Goal: Task Accomplishment & Management: Manage account settings

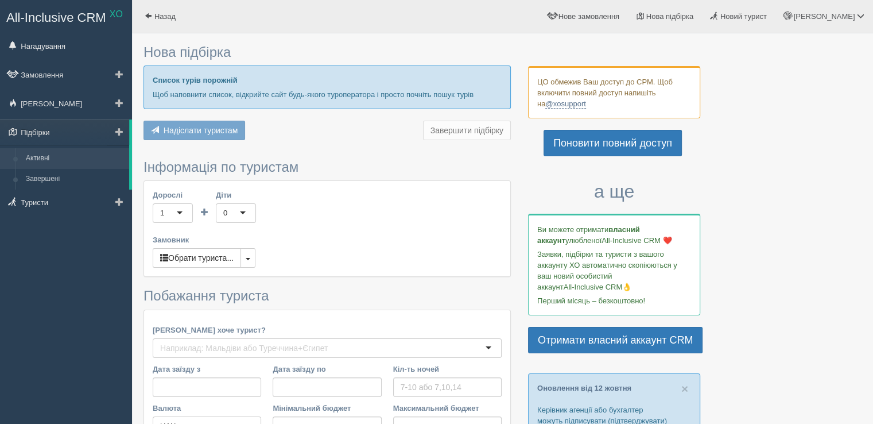
click at [44, 154] on link "Активні" at bounding box center [75, 158] width 109 height 21
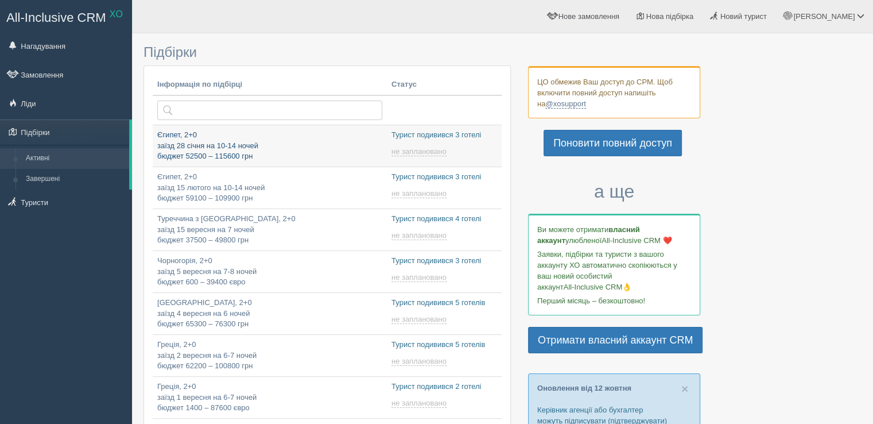
type input "2025-10-15 19:10"
type input "2025-10-15 18:55"
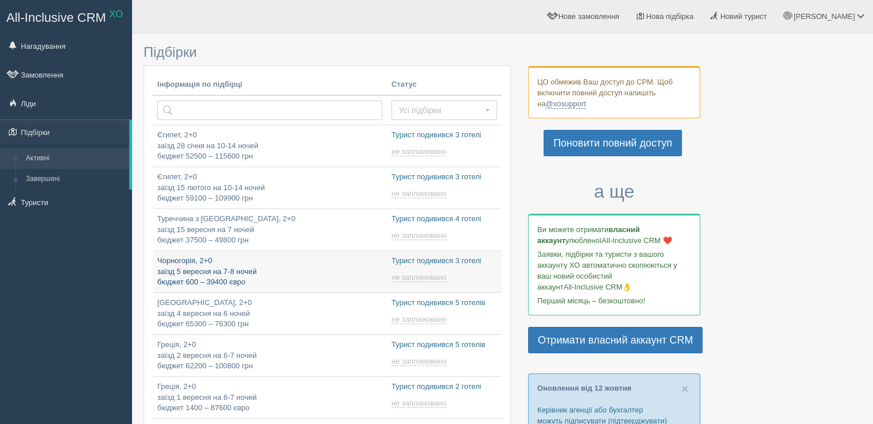
type input "[DATE] 18:25"
type input "[DATE] 18:40"
click at [340, 266] on p "Чорногорія, 2+0 заїзд 5 вересня на 7-8 ночей бюджет 600 – 39400 євро" at bounding box center [269, 272] width 225 height 32
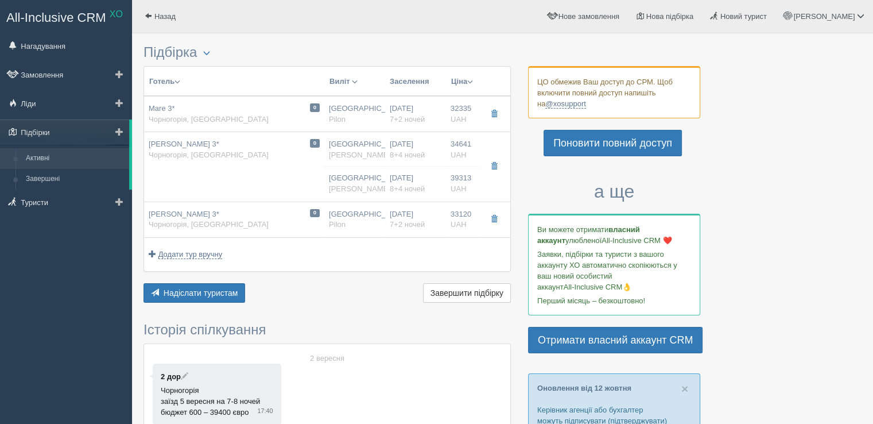
click at [64, 158] on link "Активні" at bounding box center [75, 158] width 109 height 21
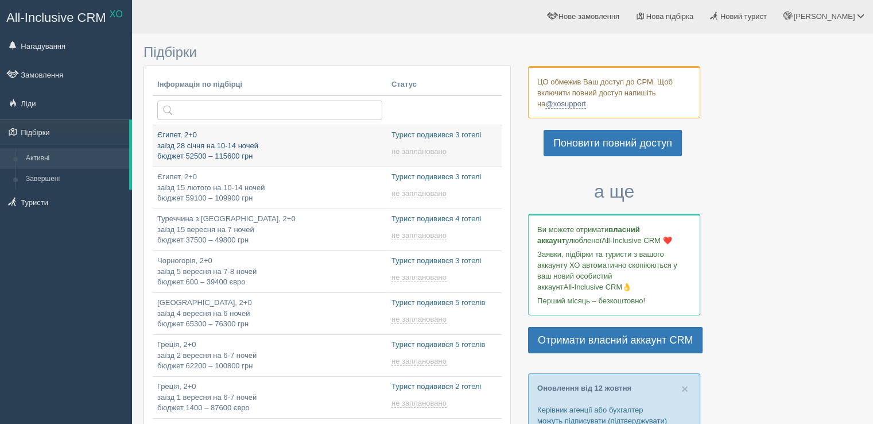
type input "2025-10-15 19:10"
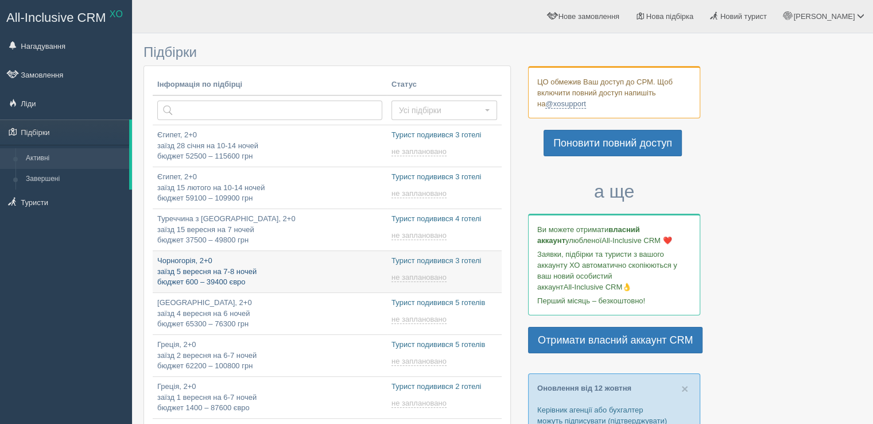
type input "2025-10-15 18:40"
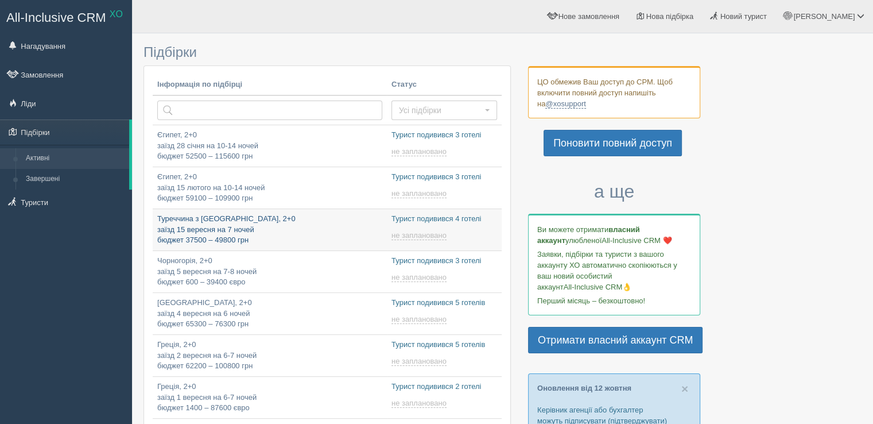
type input "2025-10-15 18:25"
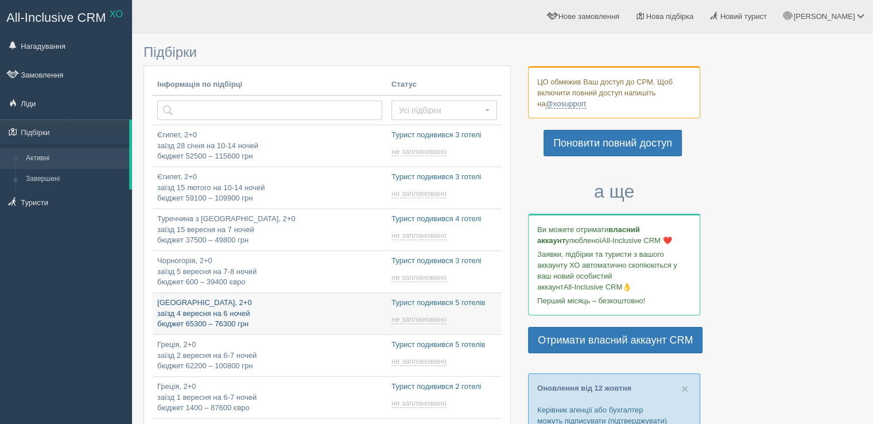
type input "[DATE] 18:55"
type input "2025-10-15 15:55"
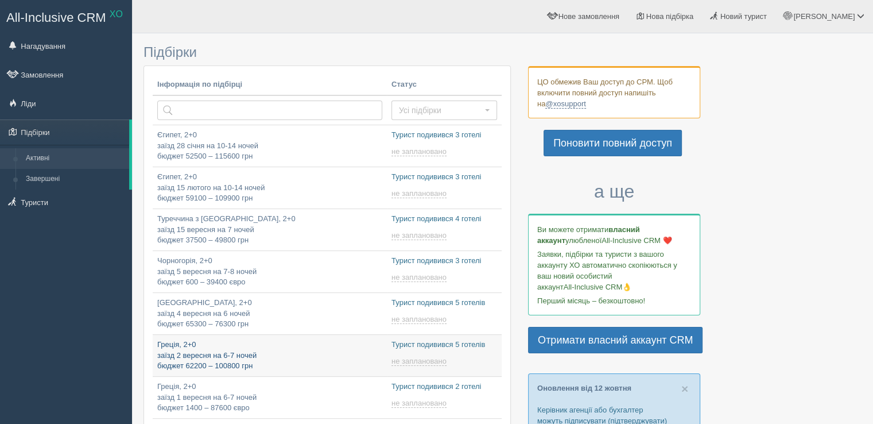
type input "2025-10-15 14:30"
click at [311, 347] on p "Греція, 2+0 заїзд 2 вересня на 6-7 ночей бюджет 62200 – 100800 грн" at bounding box center [269, 355] width 225 height 32
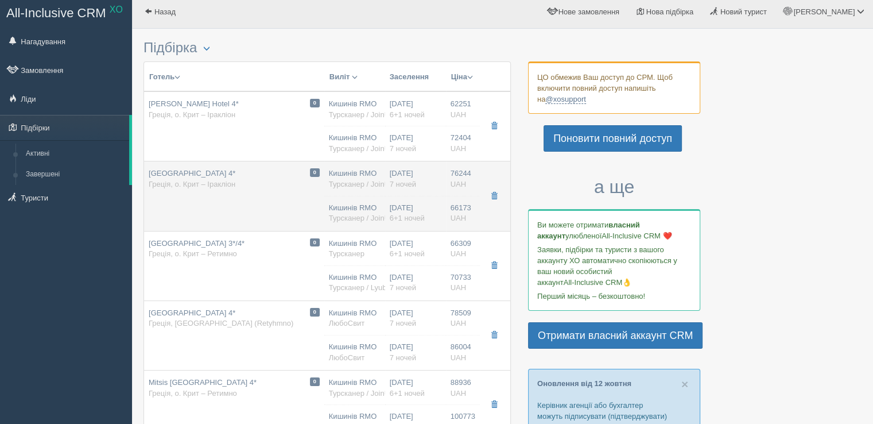
scroll to position [2, 0]
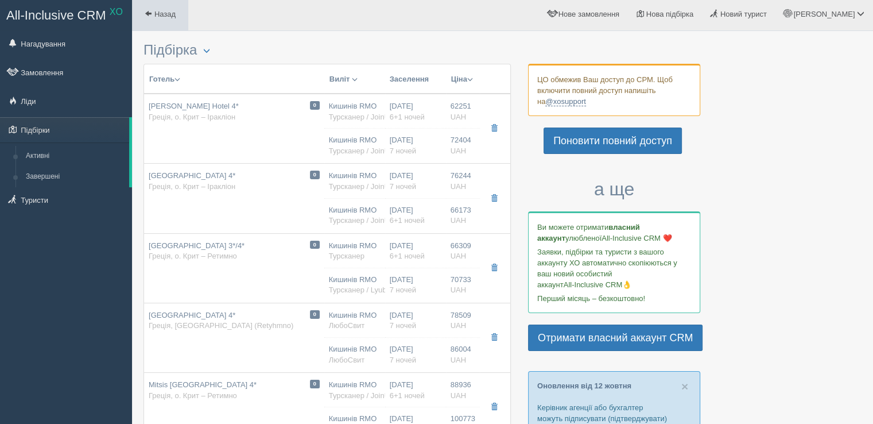
click at [152, 10] on span at bounding box center [148, 13] width 7 height 7
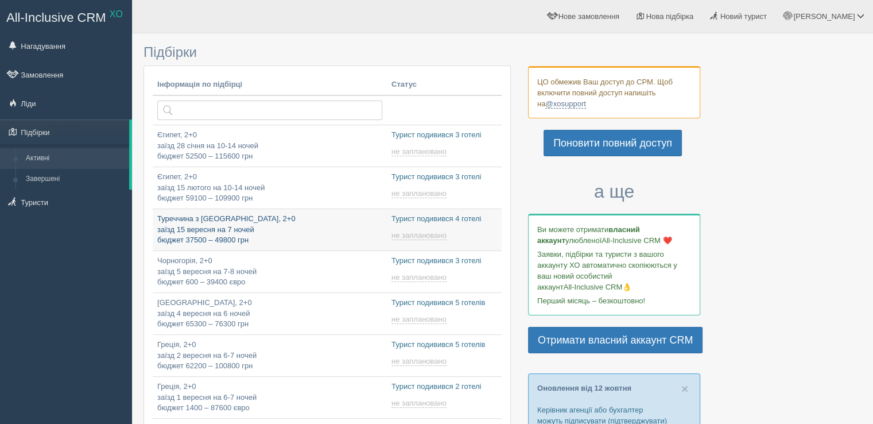
type input "[DATE] 18:55"
type input "[DATE] 18:25"
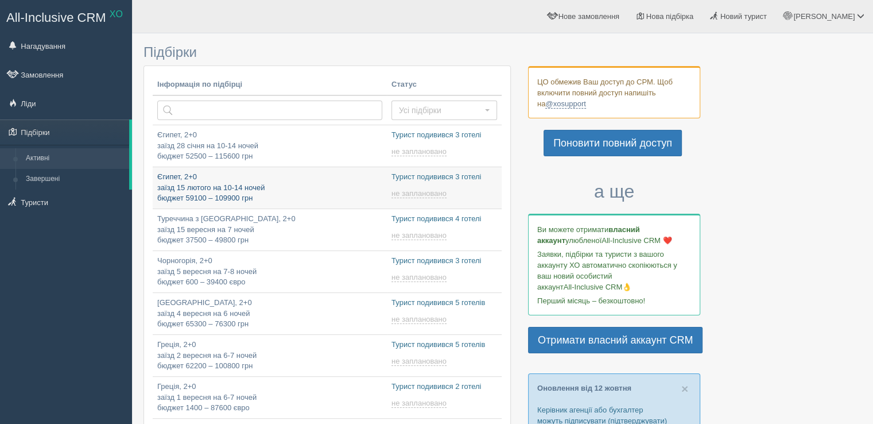
click at [285, 184] on p "Єгипет, 2+0 заїзд 15 лютого на 10-14 ночей бюджет 59100 – 109900 грн" at bounding box center [269, 188] width 225 height 32
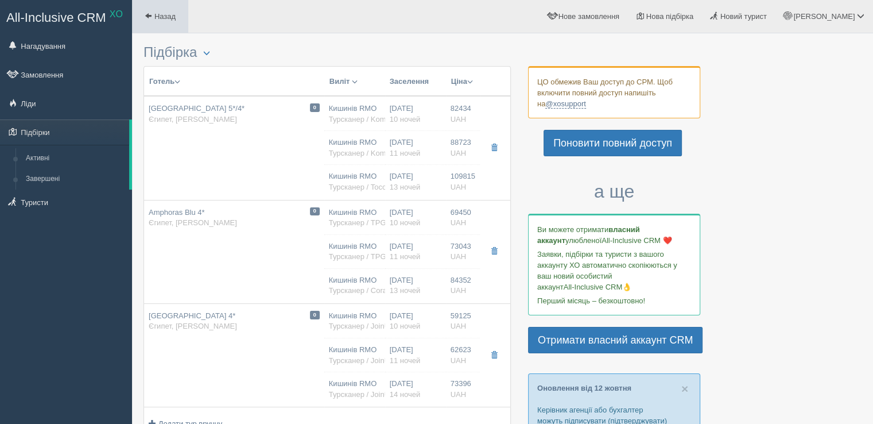
click at [156, 10] on link "Назад" at bounding box center [160, 16] width 56 height 33
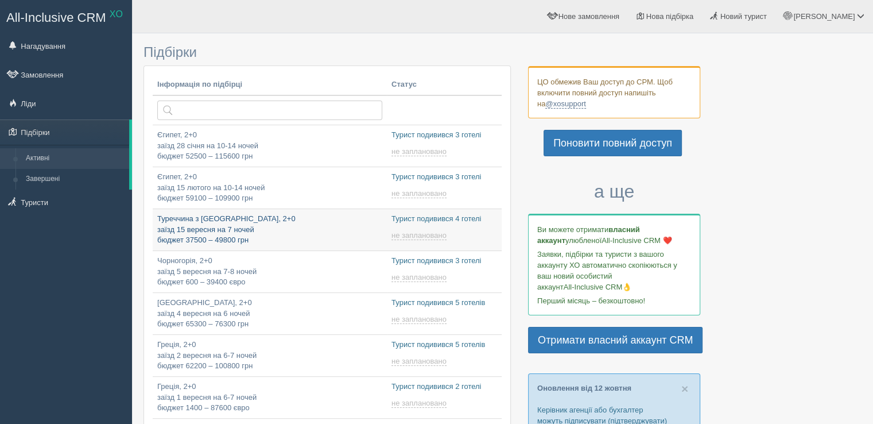
type input "2025-10-15 18:25"
click at [310, 231] on p "Туреччина з Яссів, 2+0 заїзд 15 вересня на 7 ночей бюджет 37500 – 49800 грн" at bounding box center [269, 230] width 225 height 32
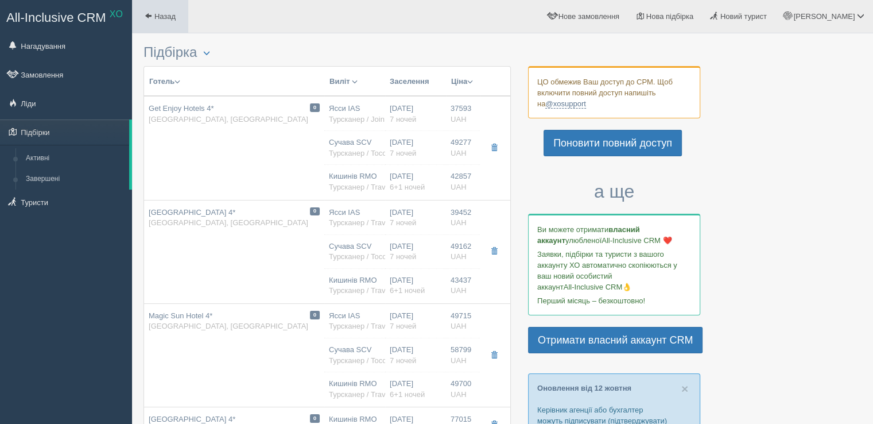
click at [150, 13] on span at bounding box center [148, 15] width 7 height 7
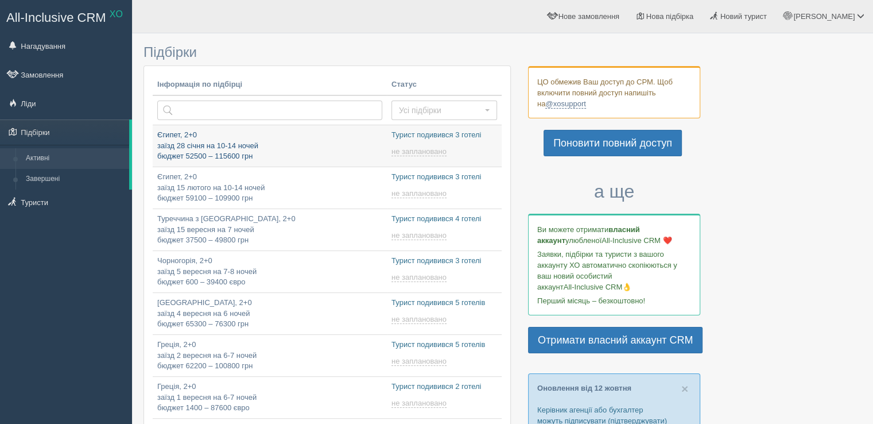
click at [288, 149] on p "Єгипет, 2+0 заїзд 28 січня на 10-14 ночей бюджет 52500 – 115600 грн" at bounding box center [269, 146] width 225 height 32
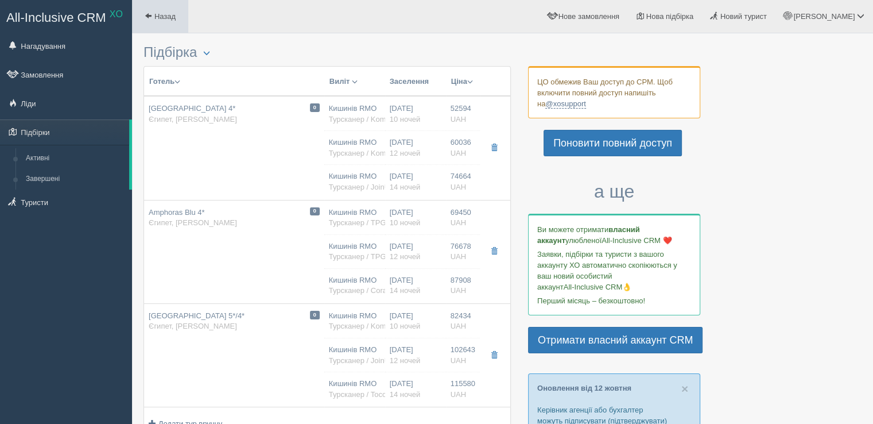
click at [152, 15] on span at bounding box center [148, 15] width 7 height 7
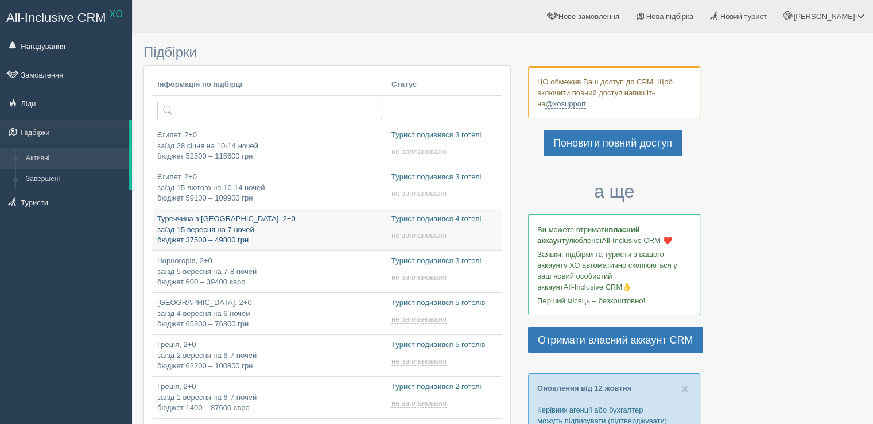
type input "[DATE] 18:25"
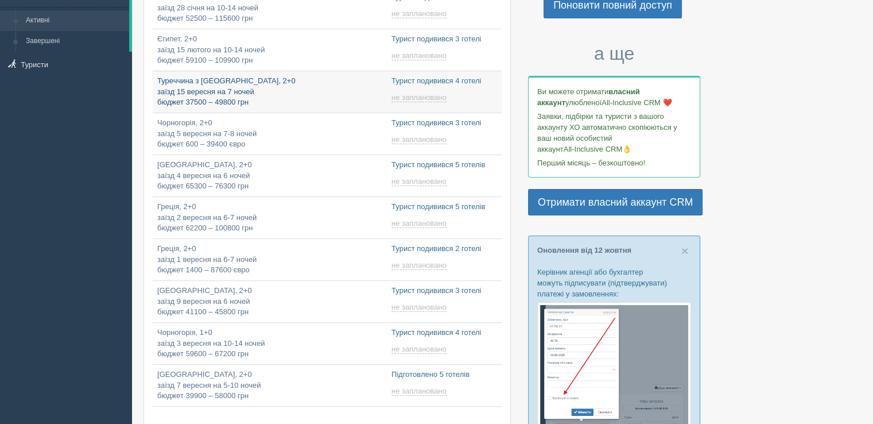
scroll to position [140, 0]
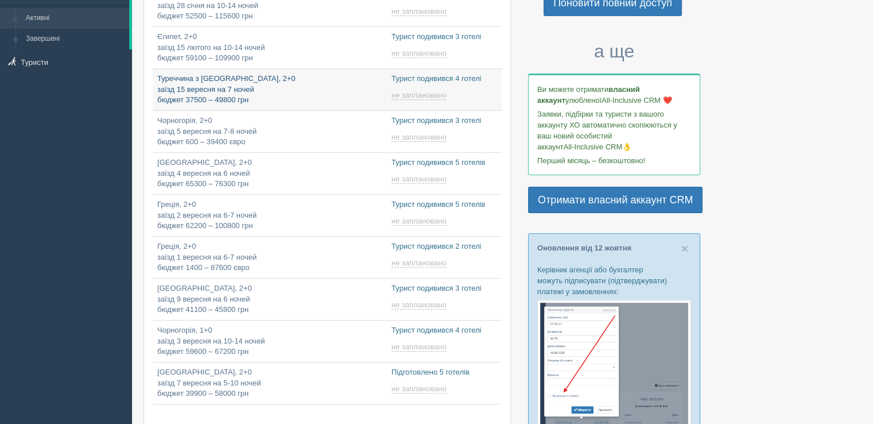
type input "[DATE] 12:50"
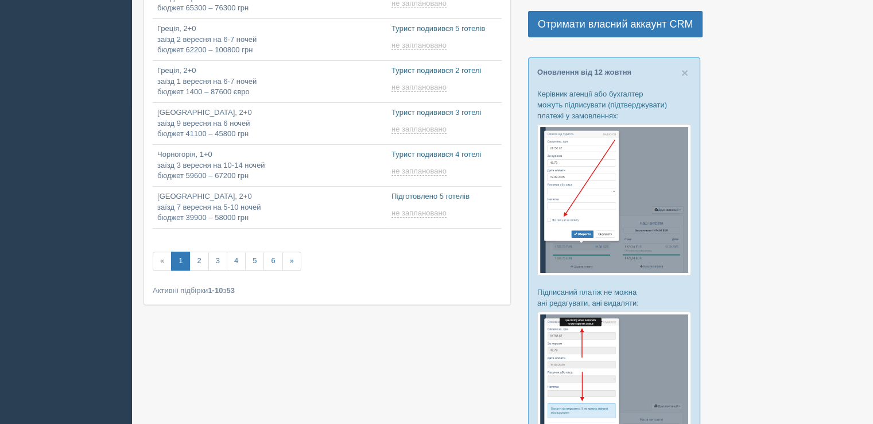
scroll to position [317, 0]
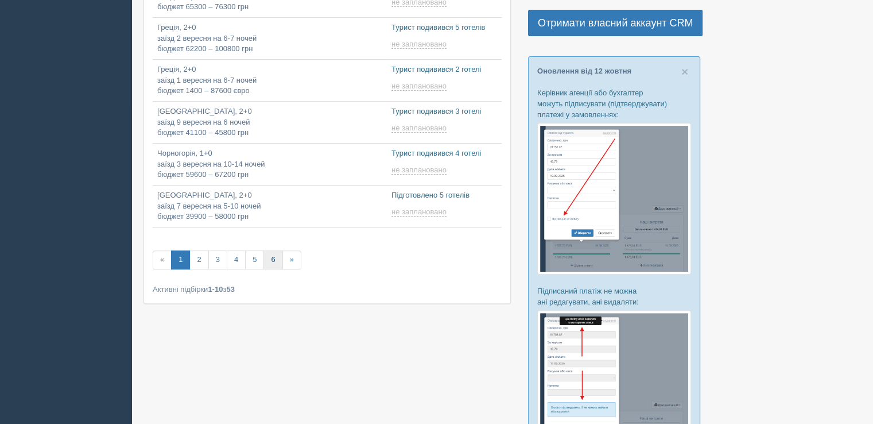
click at [266, 262] on link "6" at bounding box center [273, 259] width 19 height 19
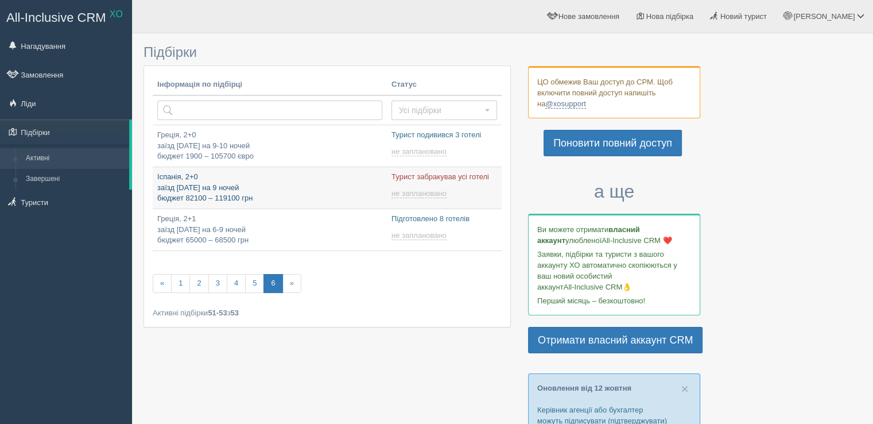
type input "[DATE] 22:20"
click at [269, 187] on p "Іспанія, 2+0 заїзд [DATE] на 9 ночей бюджет 82100 – 119100 грн" at bounding box center [269, 188] width 225 height 32
type input "[DATE] 20:15"
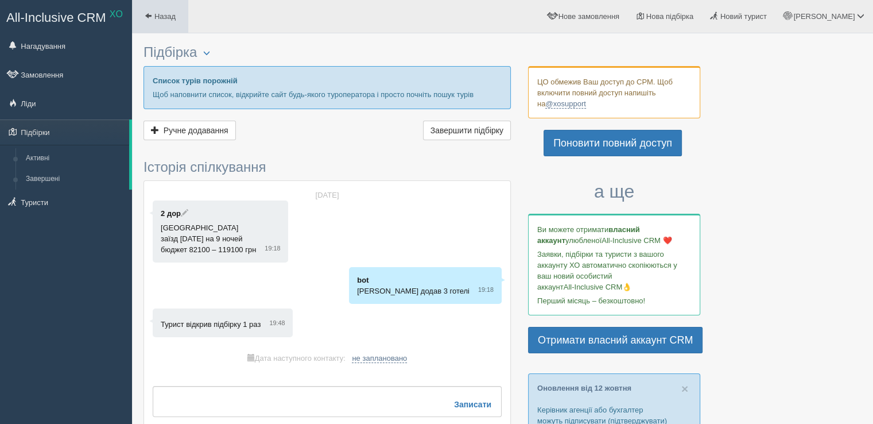
click at [156, 17] on span "Назад" at bounding box center [164, 16] width 21 height 9
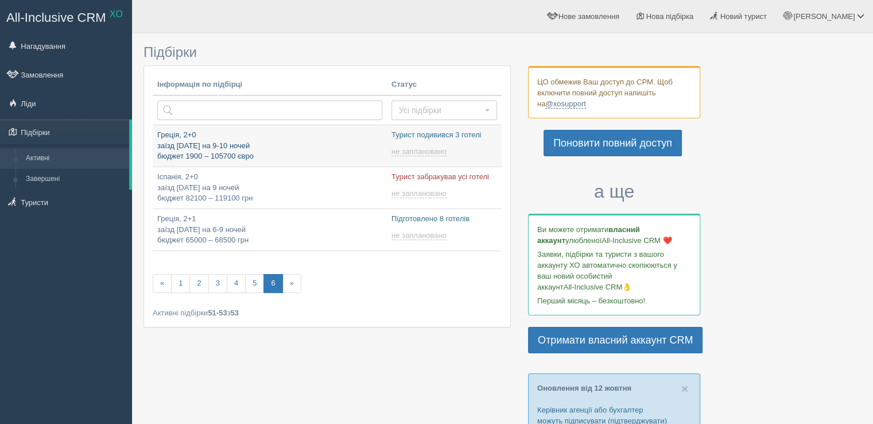
type input "2025-10-15 22:20"
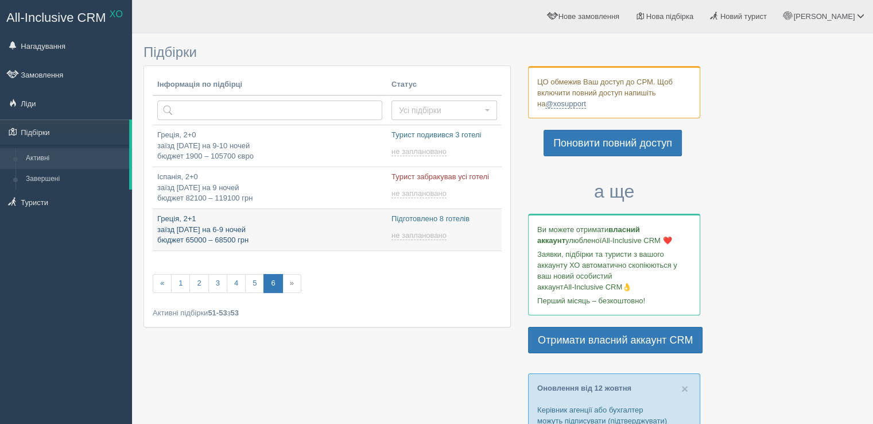
type input "2025-10-15 22:20"
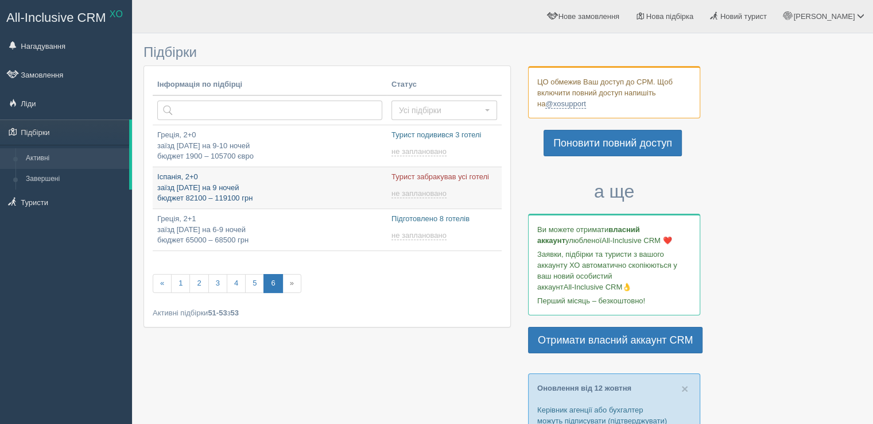
type input "[DATE] 20:15"
click at [246, 284] on link "5" at bounding box center [254, 283] width 19 height 19
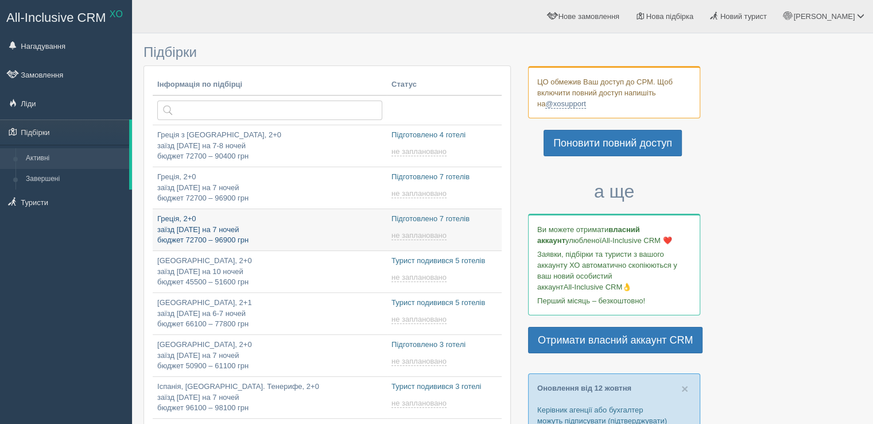
type input "2025-10-15 14:25"
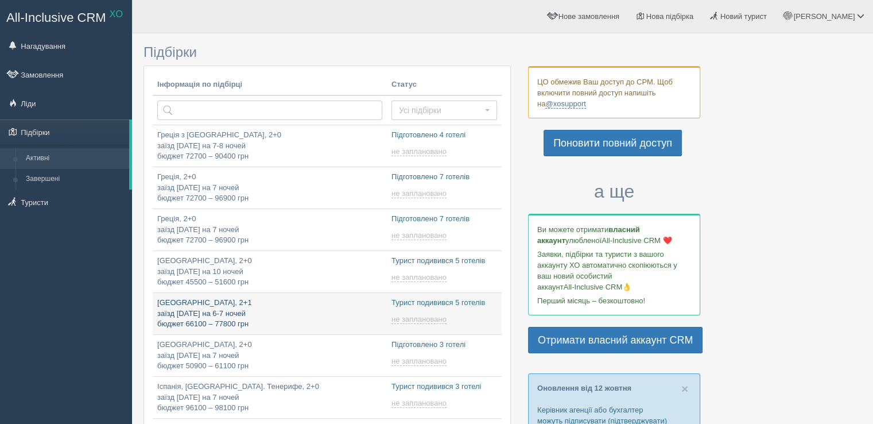
type input "2025-10-15 22:45"
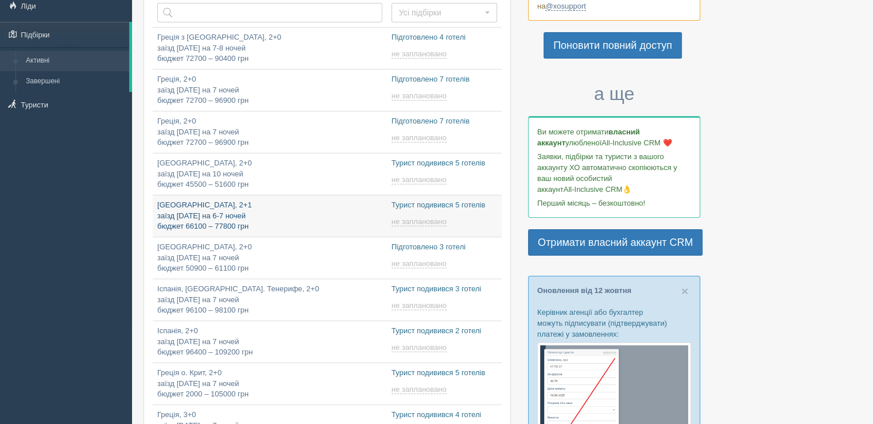
type input "2025-10-15 22:15"
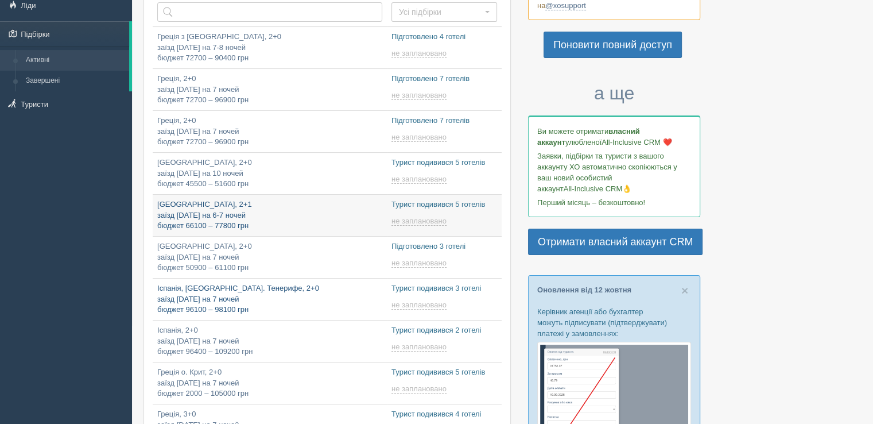
click at [335, 306] on p "Іспанія, о. Тенерифе, 2+0 заїзд 11 липня на 7 ночей бюджет 96100 – 98100 грн" at bounding box center [269, 299] width 225 height 32
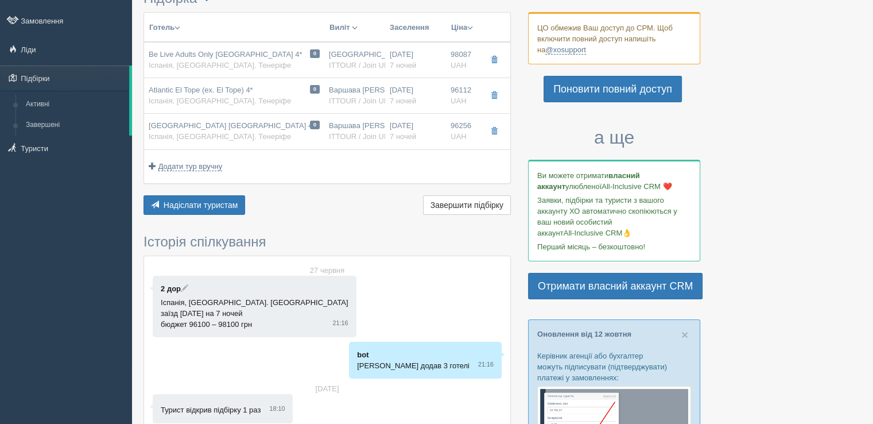
scroll to position [53, 0]
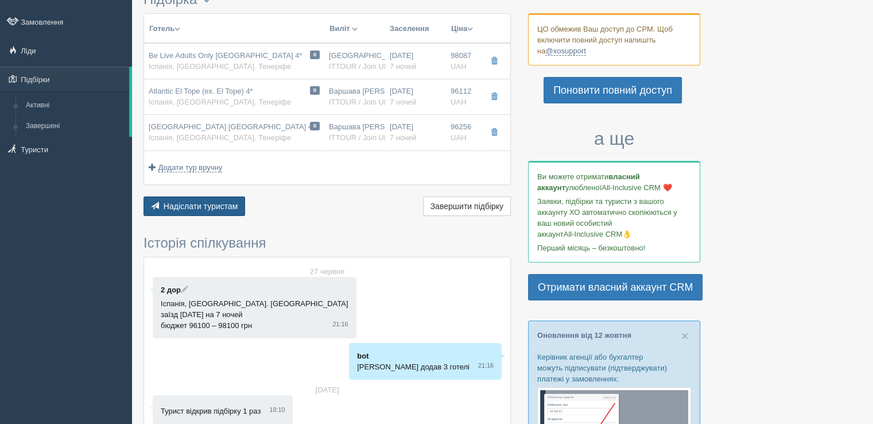
click at [214, 202] on span "Надіслати туристам" at bounding box center [201, 206] width 75 height 9
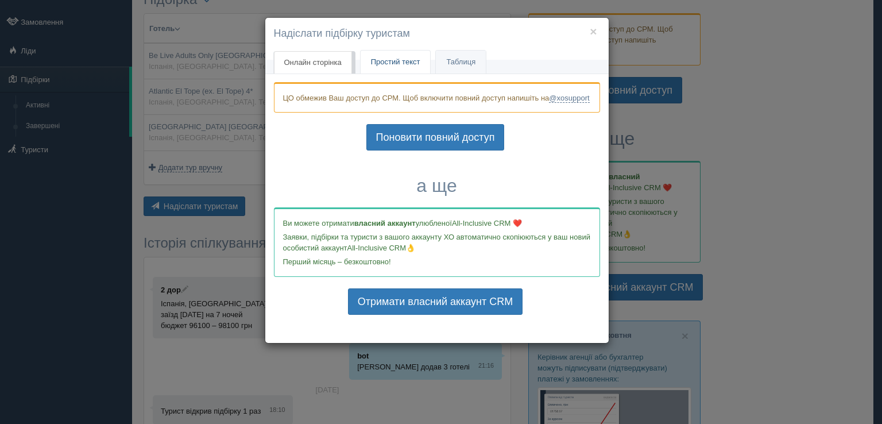
click at [393, 58] on span "Простий текст" at bounding box center [395, 61] width 49 height 9
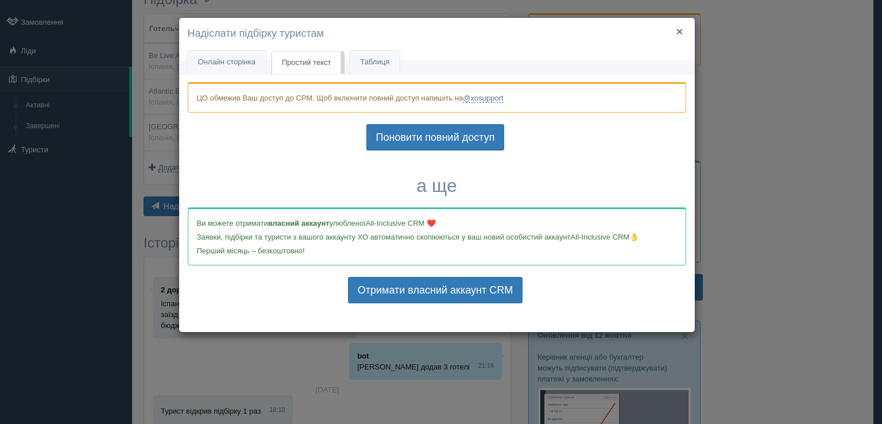
click at [678, 30] on button "×" at bounding box center [679, 31] width 7 height 12
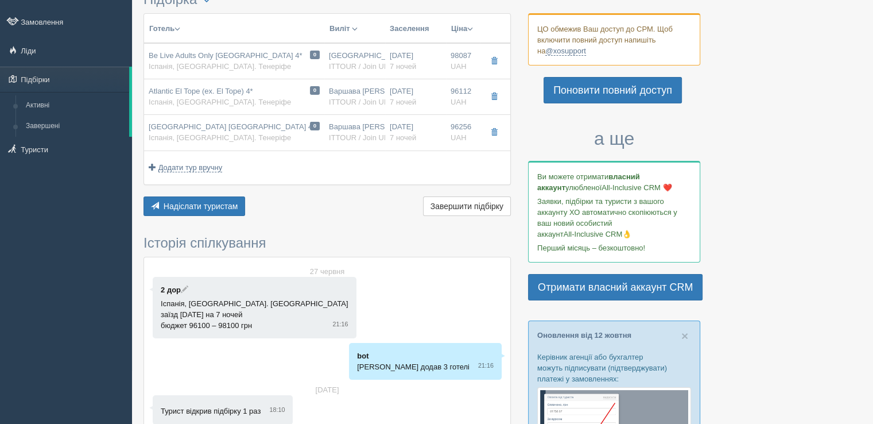
scroll to position [0, 0]
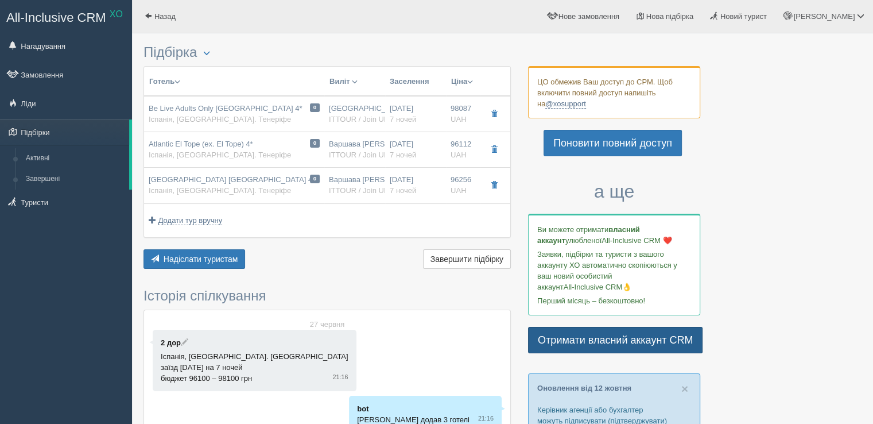
click at [621, 338] on link "Отримати власний аккаунт CRM" at bounding box center [615, 340] width 175 height 26
